Goal: Task Accomplishment & Management: Use online tool/utility

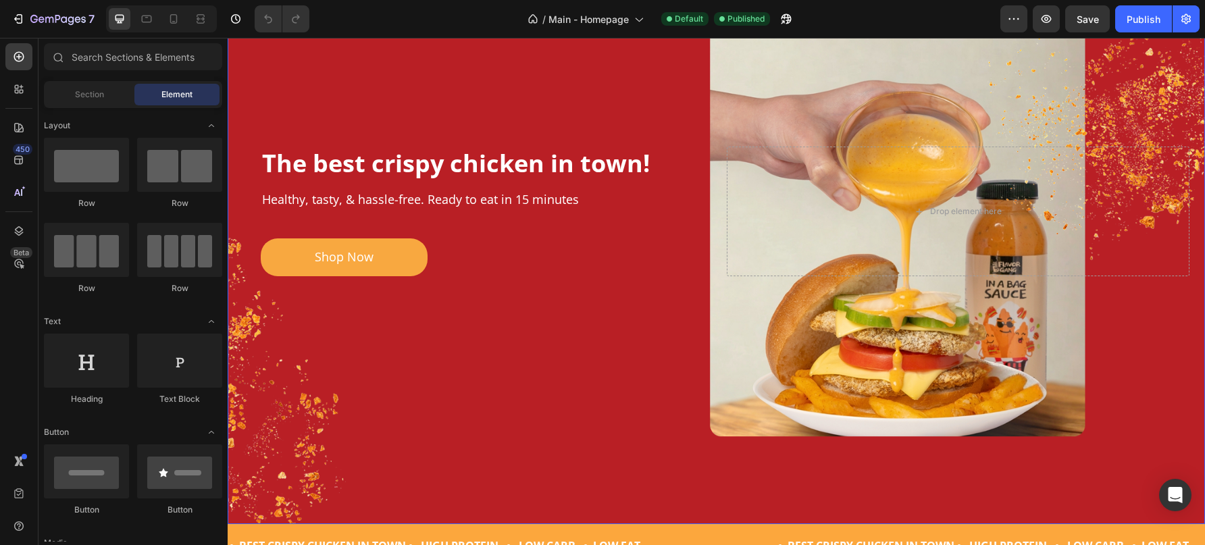
scroll to position [473, 0]
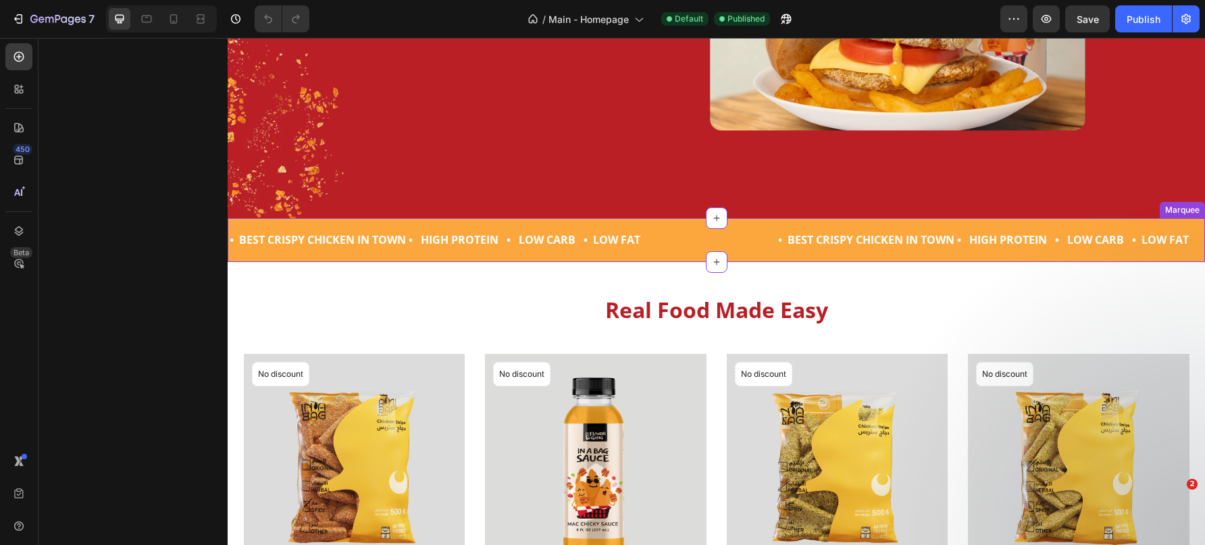
click at [542, 237] on p "• BEST CRISPY CHICKEN IN TOWN • HIGH PROTEIN • LOW CARB • LOW FAT" at bounding box center [435, 240] width 411 height 20
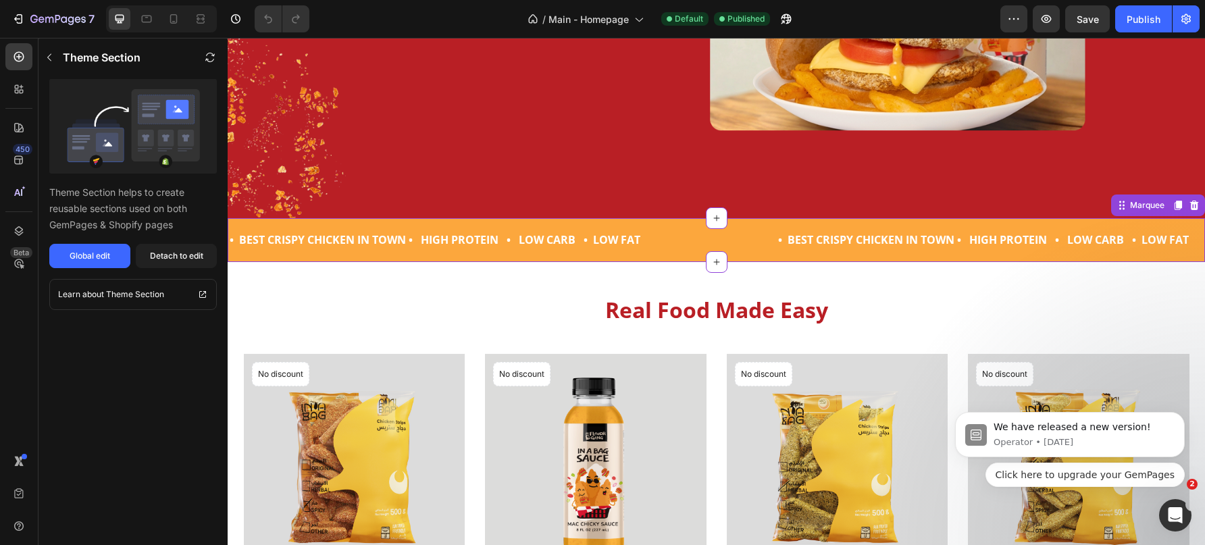
scroll to position [0, 0]
click at [91, 263] on button "Global edit" at bounding box center [89, 256] width 81 height 24
click at [1143, 16] on div "Publish" at bounding box center [1144, 19] width 34 height 14
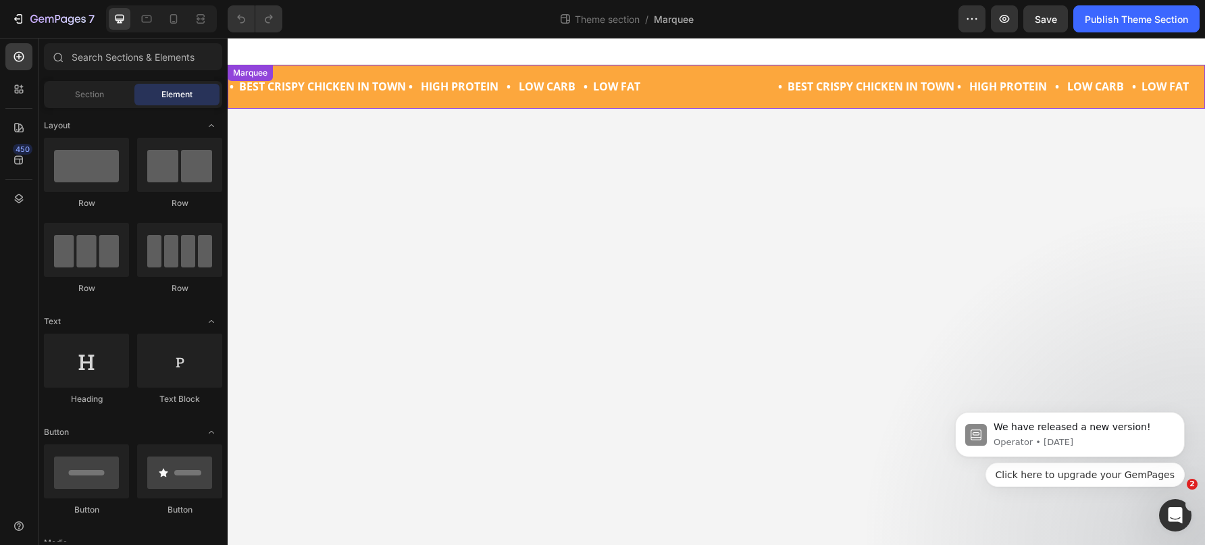
click at [506, 91] on p "• BEST CRISPY CHICKEN IN TOWN • HIGH PROTEIN • LOW CARB • LOW FAT" at bounding box center [435, 87] width 411 height 20
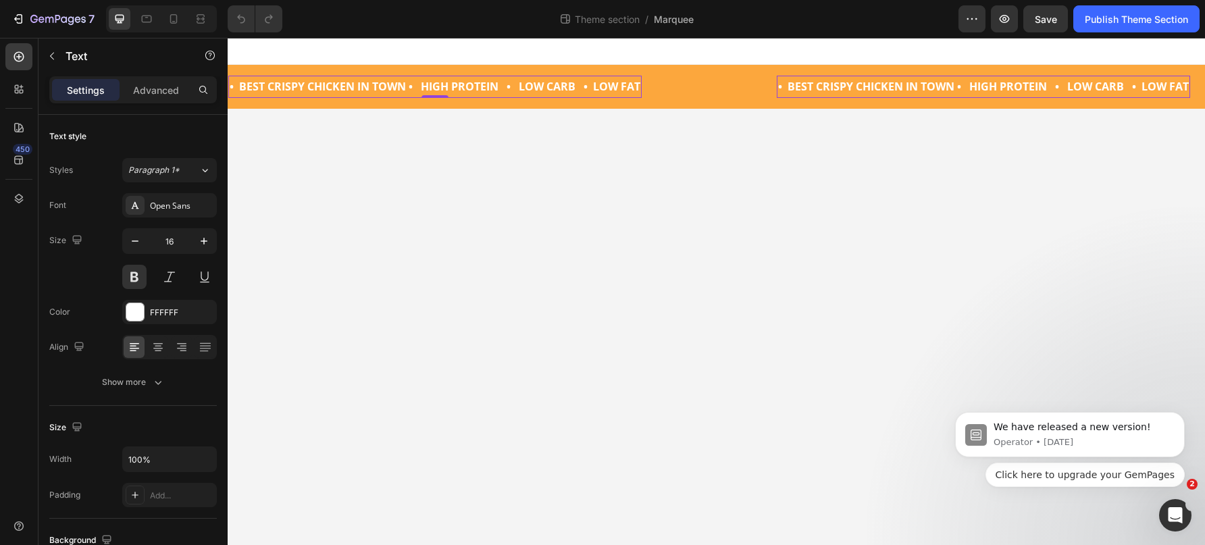
click at [506, 91] on p "• BEST CRISPY CHICKEN IN TOWN • HIGH PROTEIN • LOW CARB • LOW FAT" at bounding box center [435, 87] width 411 height 20
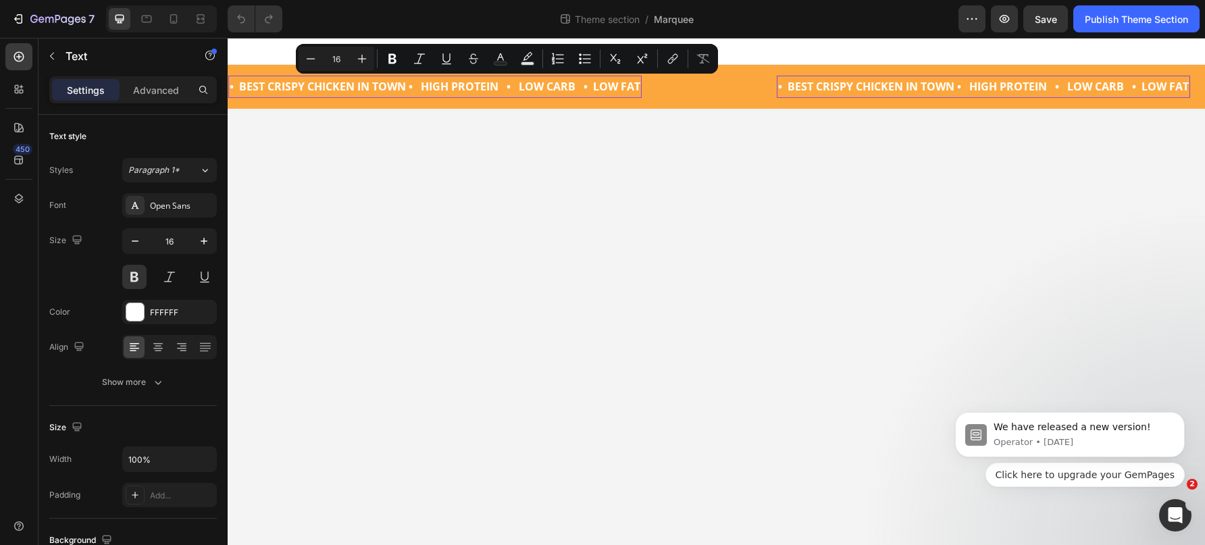
click at [532, 91] on p "• BEST CRISPY CHICKEN IN TOWN • HIGH PROTEIN • LOW CARB • LOW FAT" at bounding box center [435, 87] width 411 height 20
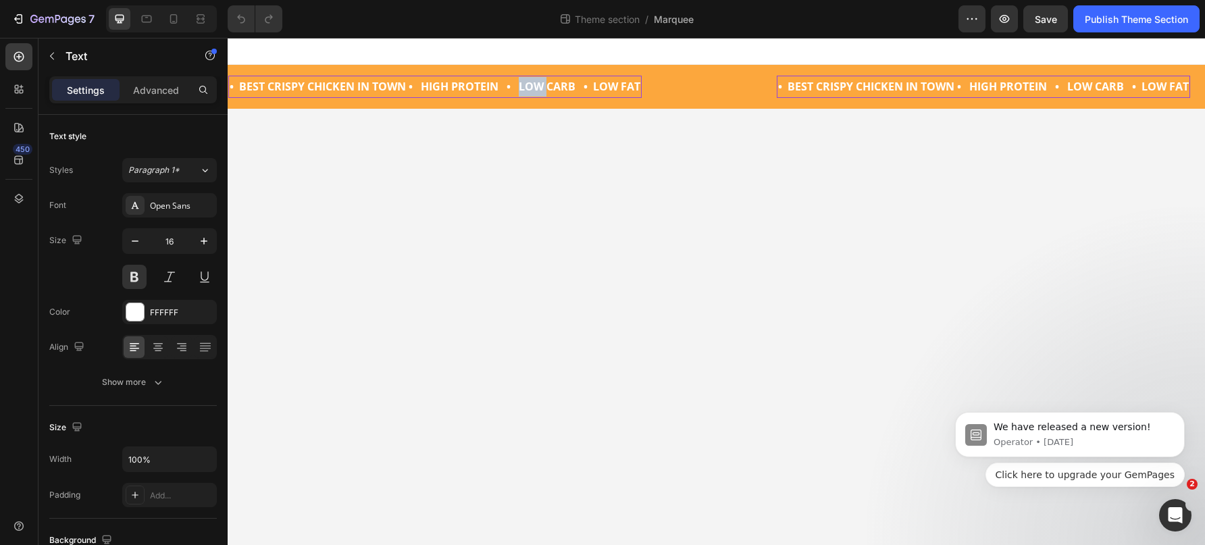
click at [532, 91] on p "• BEST CRISPY CHICKEN IN TOWN • HIGH PROTEIN • LOW CARB • LOW FAT" at bounding box center [435, 87] width 411 height 20
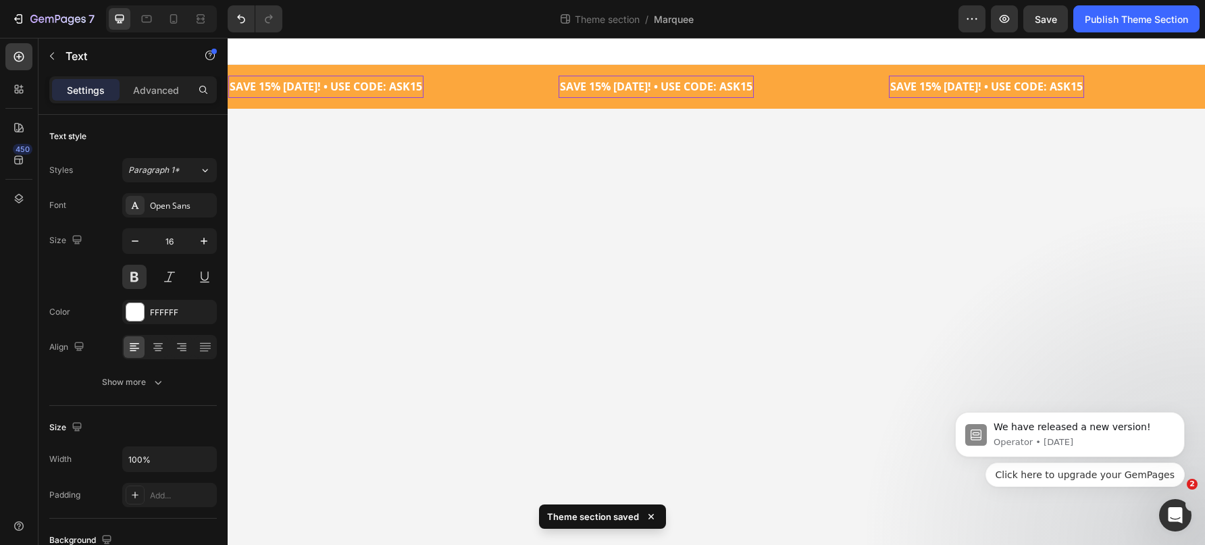
click at [642, 243] on body "SAVE 15% TODAY! • USE CODE: ASK15 Text 0 SAVE 15% TODAY! • USE CODE: ASK15 Text…" at bounding box center [717, 291] width 978 height 507
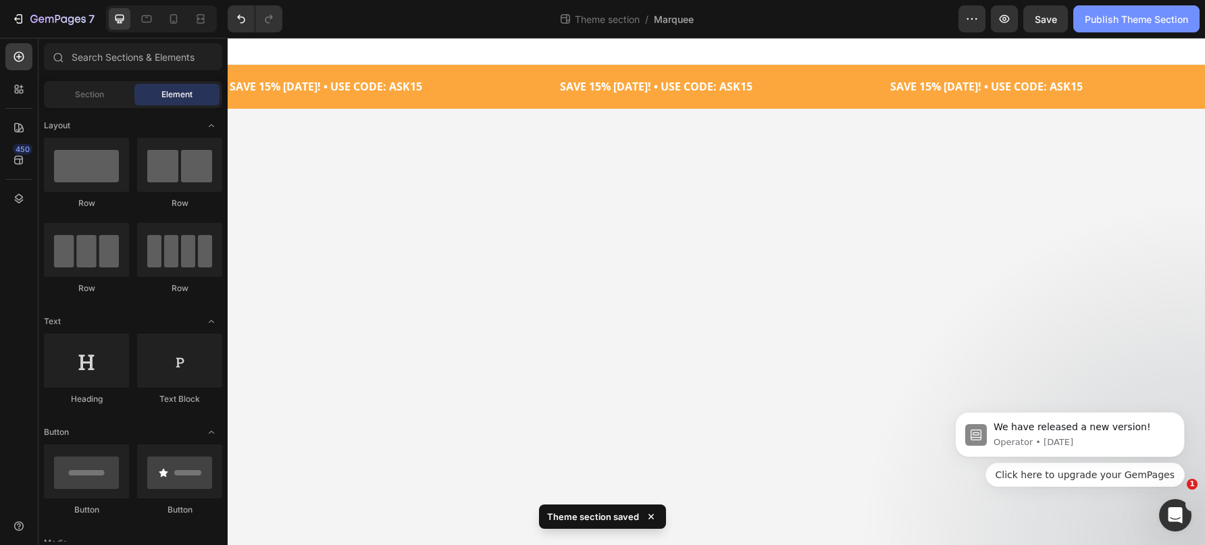
click at [1103, 21] on div "Publish Theme Section" at bounding box center [1136, 19] width 103 height 14
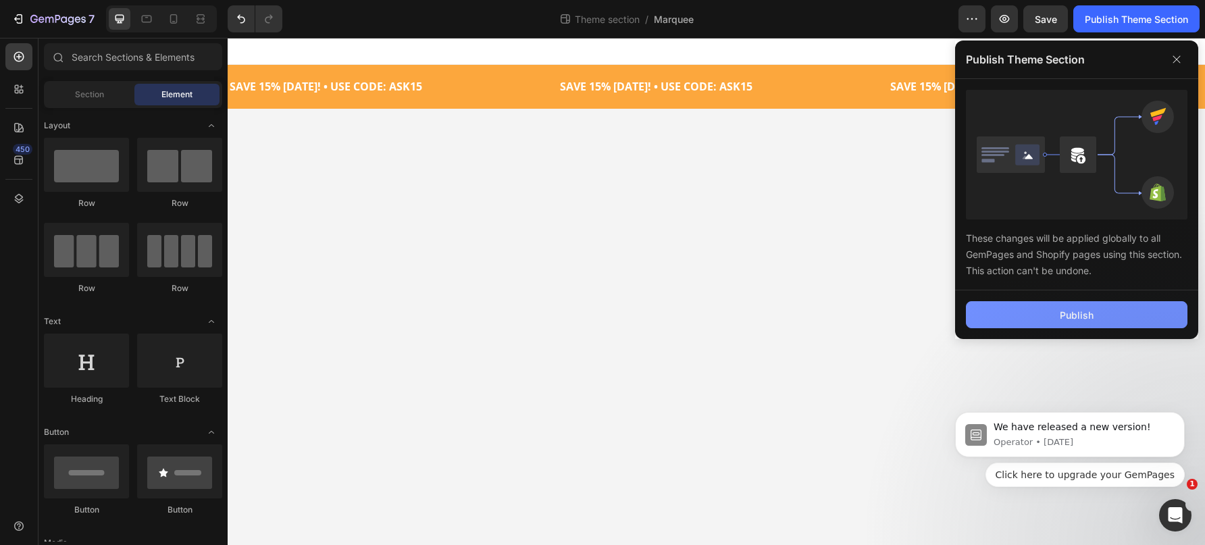
click at [1067, 322] on div "Publish" at bounding box center [1077, 315] width 34 height 14
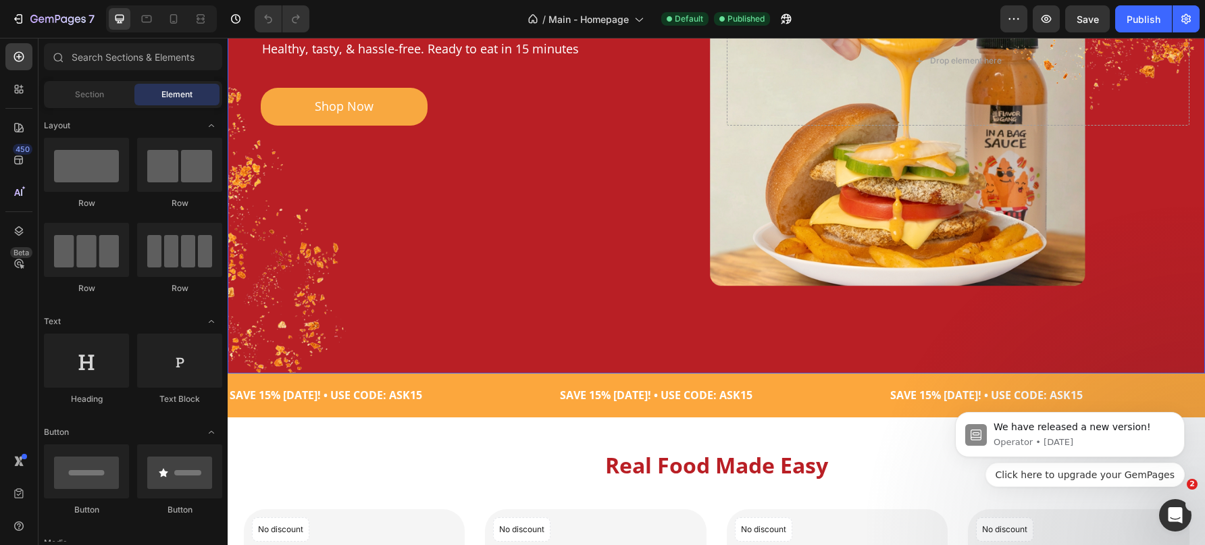
scroll to position [338, 0]
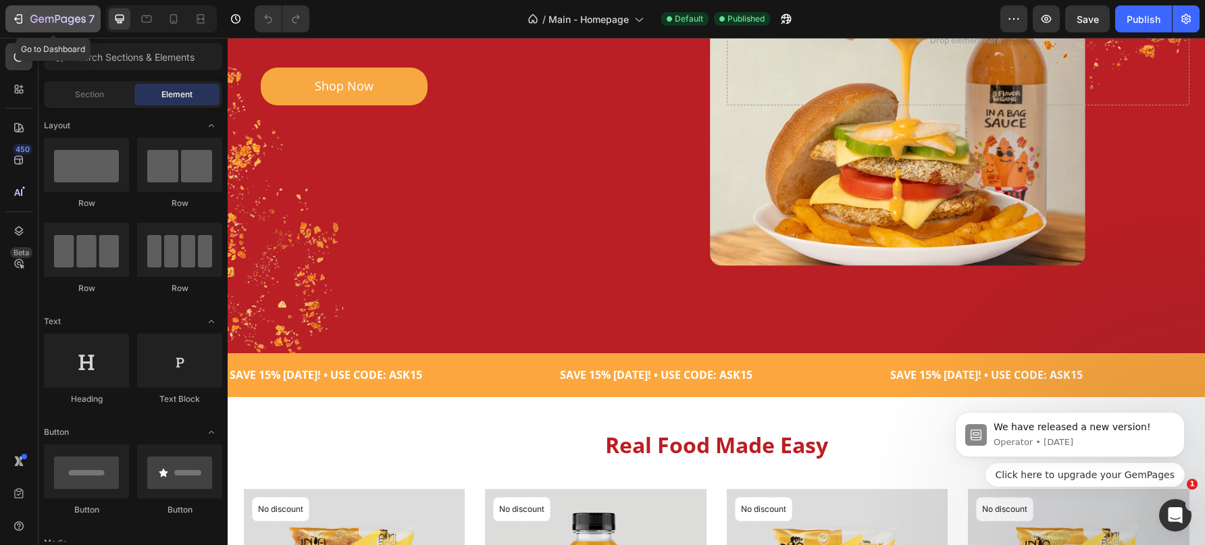
click at [45, 18] on icon "button" at bounding box center [49, 20] width 8 height 6
